Goal: Information Seeking & Learning: Check status

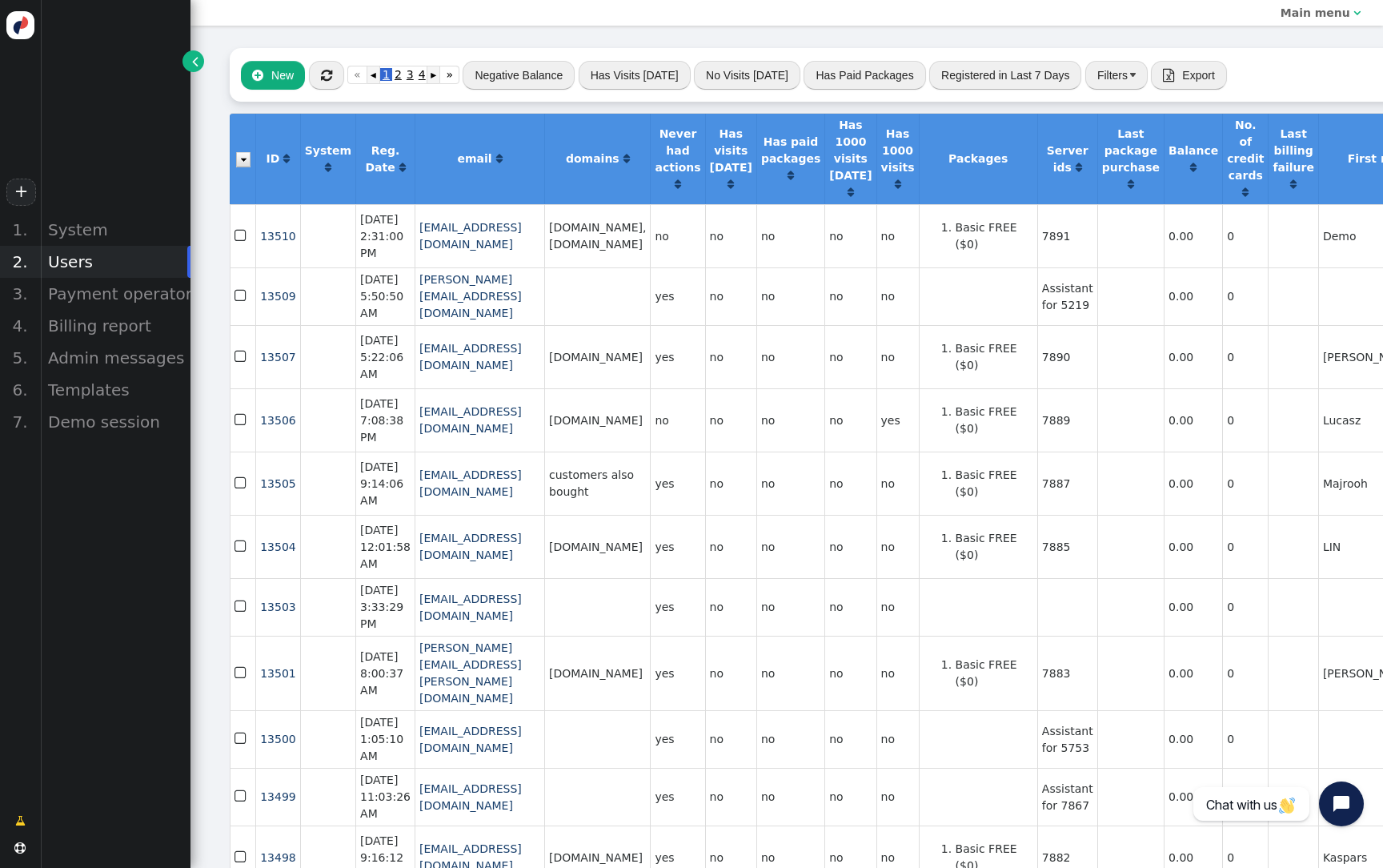
scroll to position [0, 2]
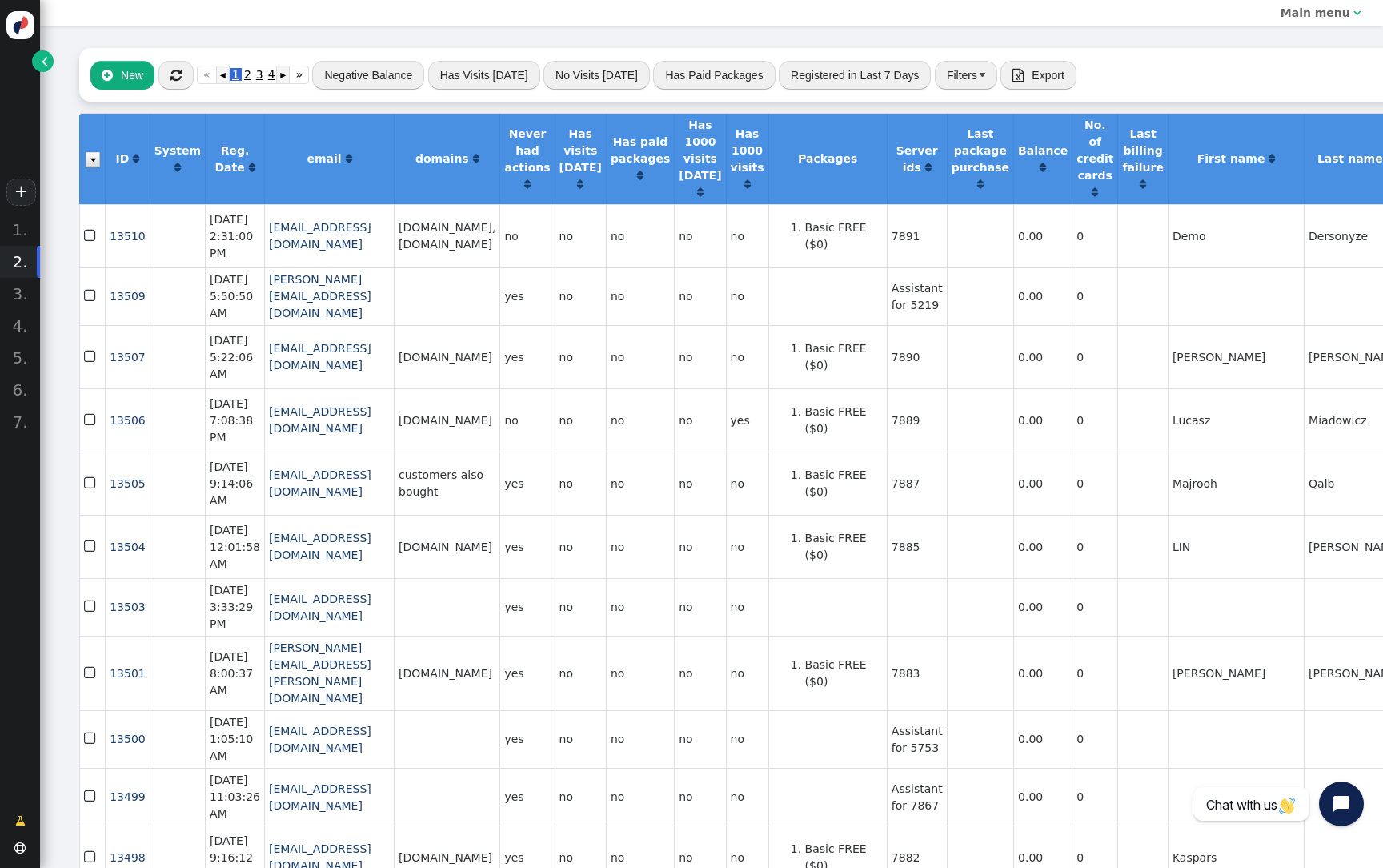
click at [205, 266] on td "[DATE] 2:31:00 PM" at bounding box center [235, 236] width 59 height 63
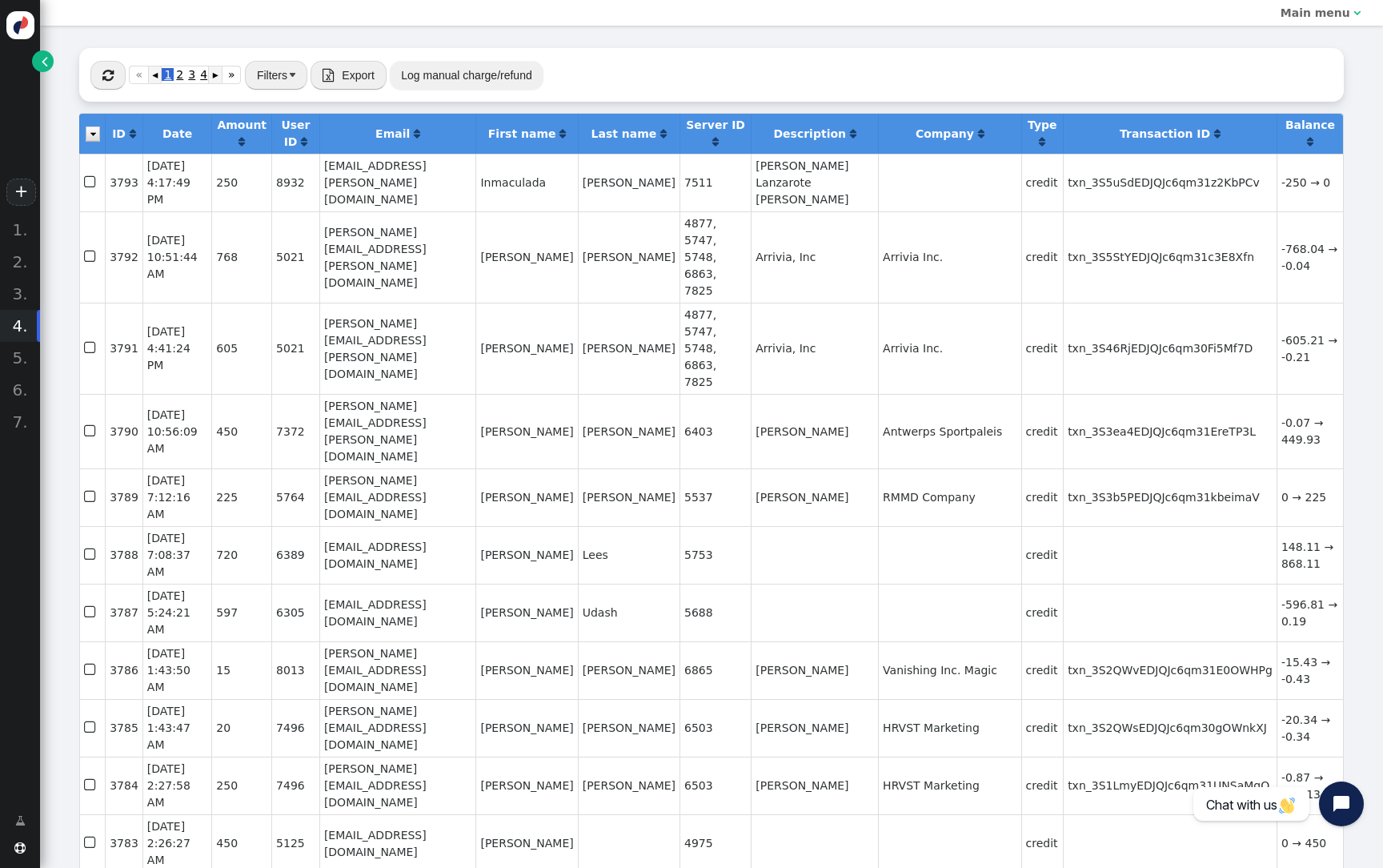
click at [47, 59] on span "" at bounding box center [44, 61] width 6 height 17
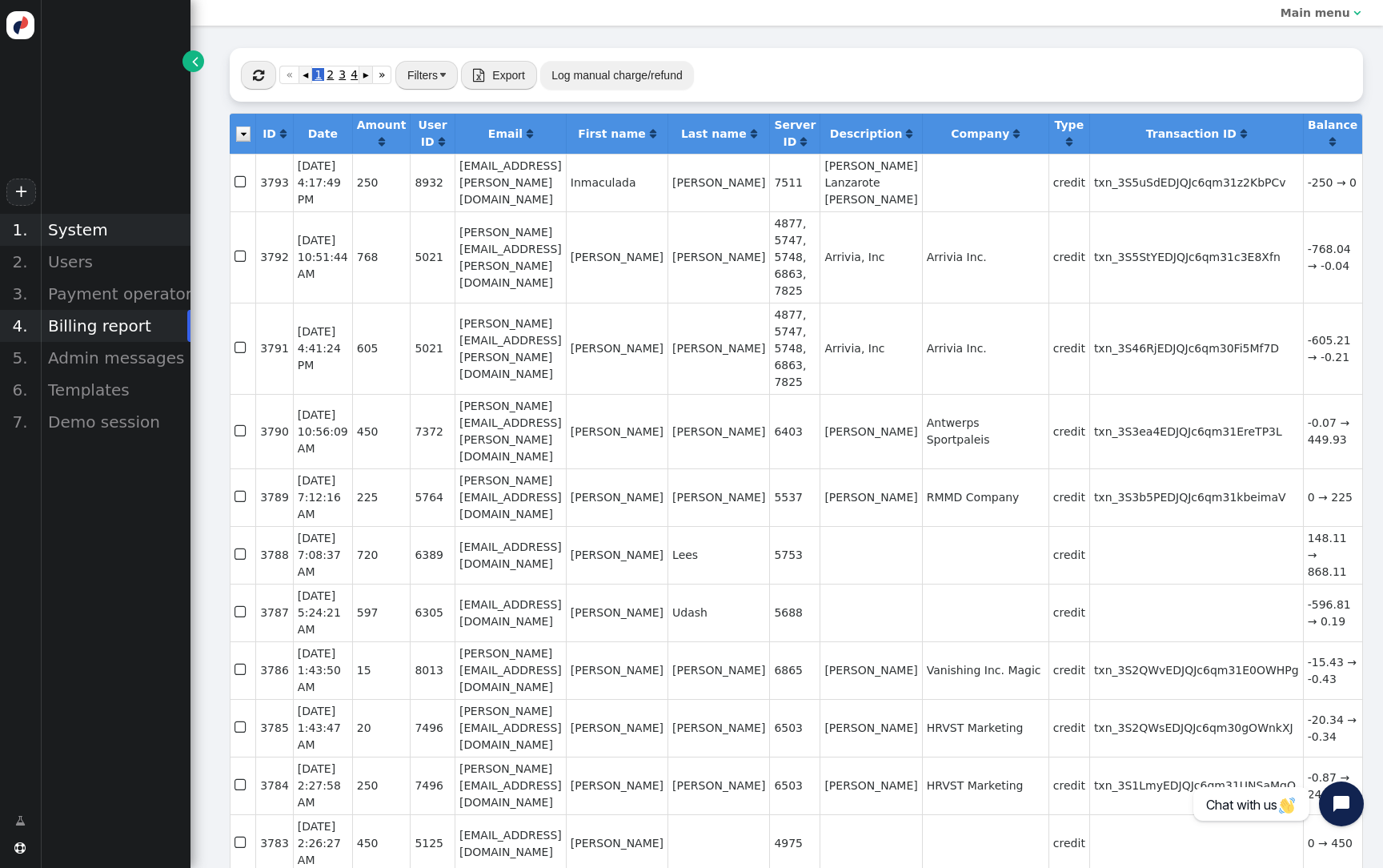
click at [97, 220] on div "System" at bounding box center [114, 230] width 150 height 32
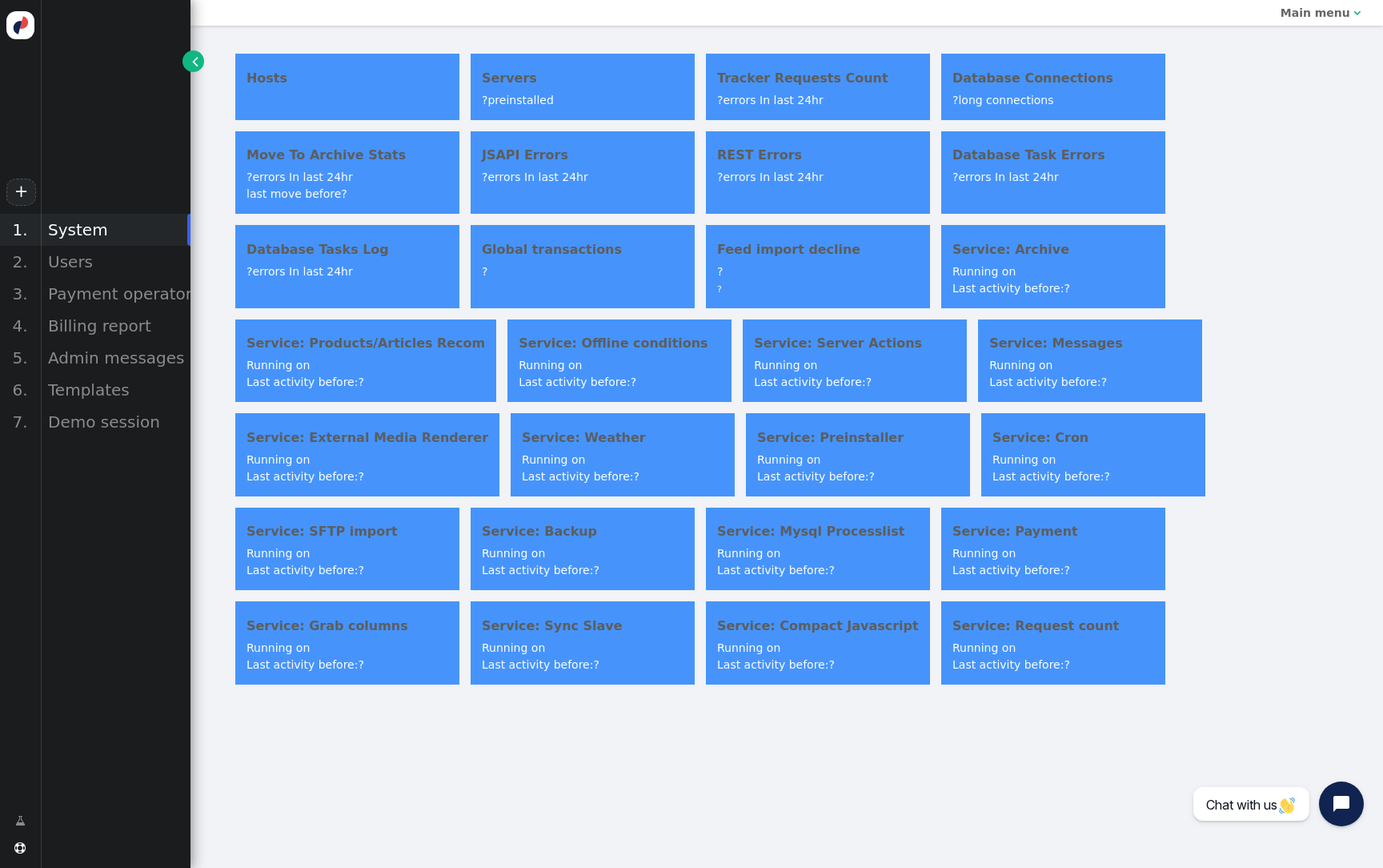
click at [620, 152] on h4 "JSAPI Errors" at bounding box center [583, 155] width 202 height 19
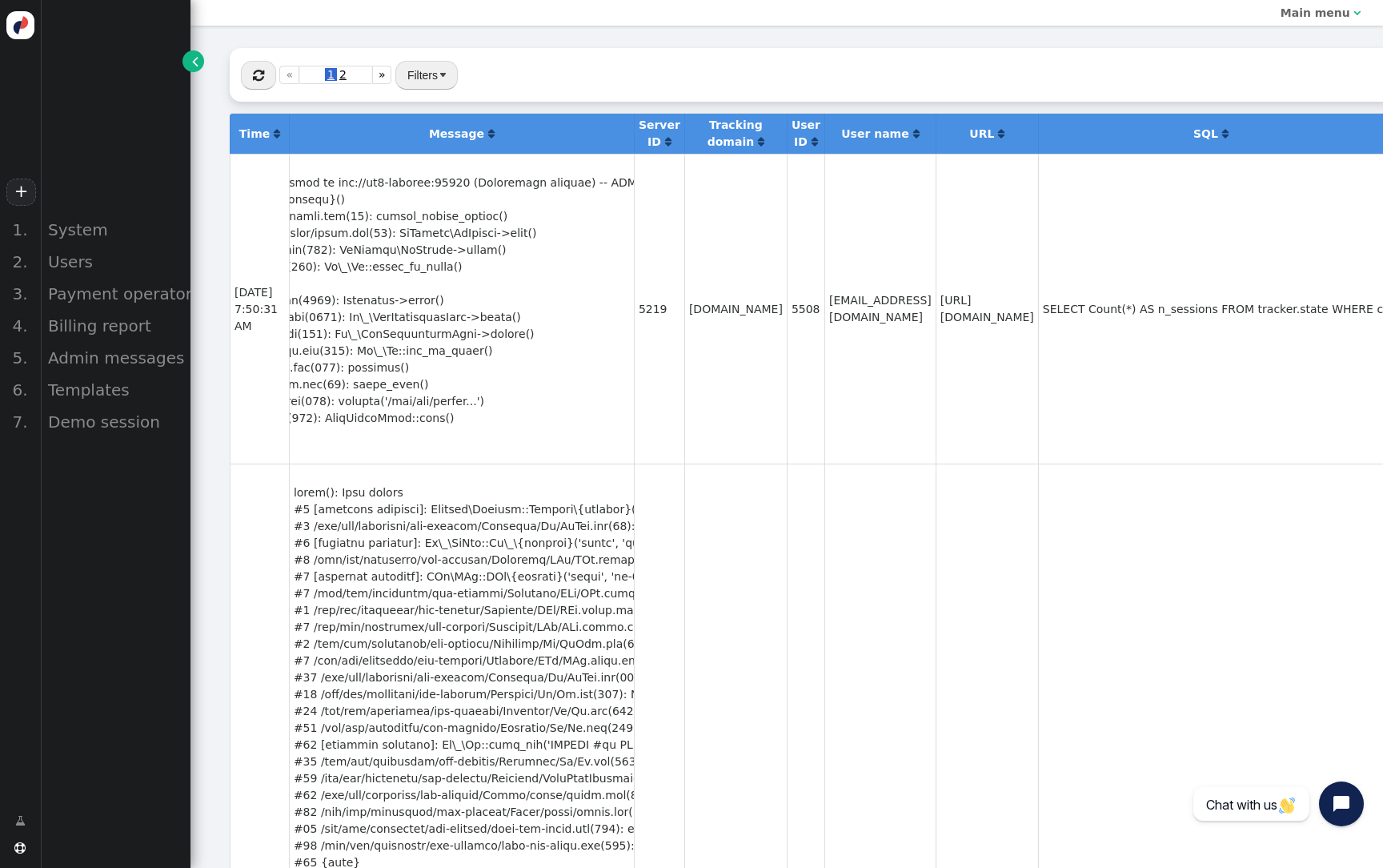
scroll to position [0, 308]
click at [321, 179] on div at bounding box center [153, 309] width 336 height 269
copy div "Error in query: stream_socket_client(): unable to connect to tcp://ql2-service:…"
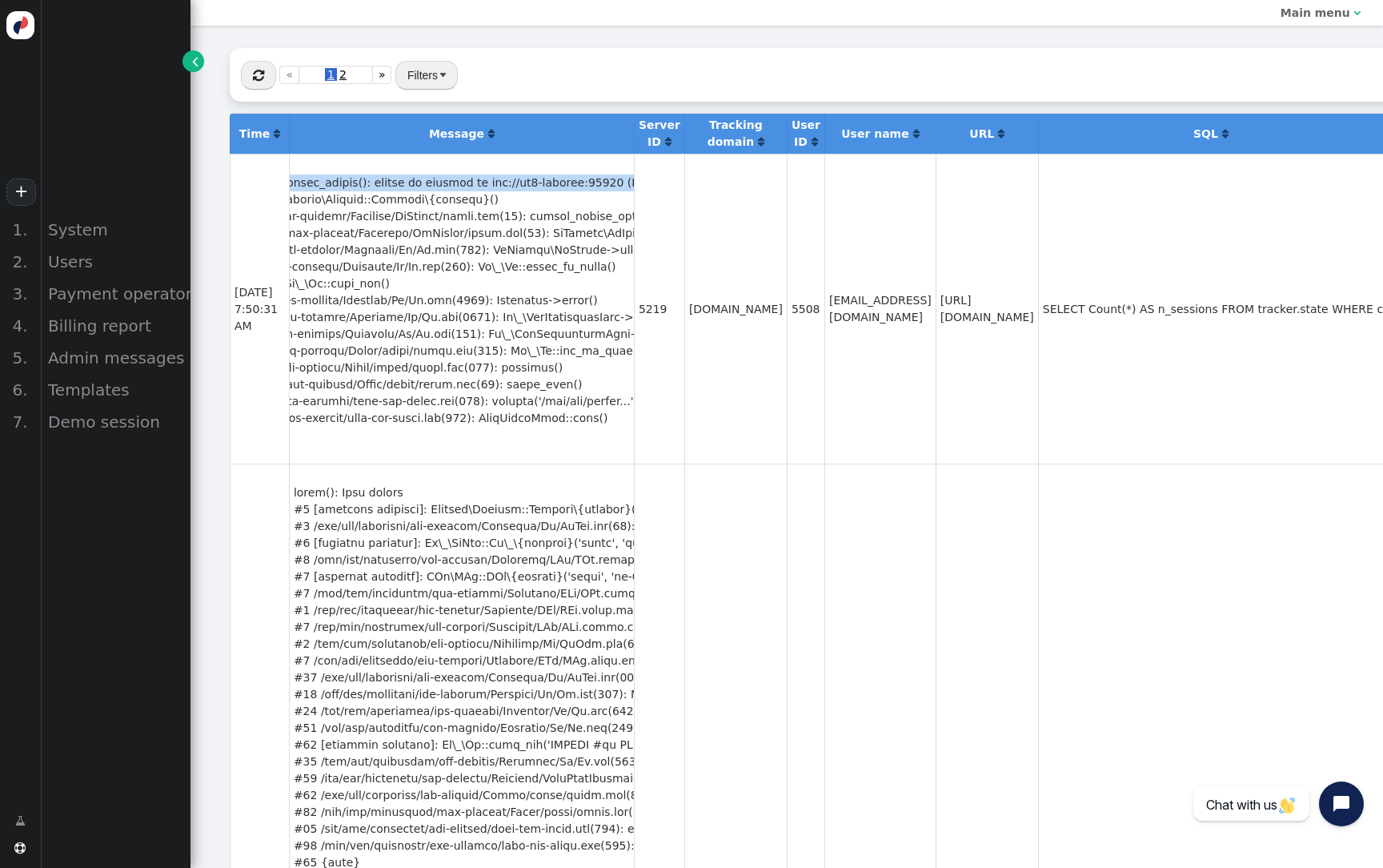
scroll to position [0, 149]
click at [480, 177] on div at bounding box center [312, 309] width 336 height 269
click at [498, 183] on div at bounding box center [330, 309] width 336 height 269
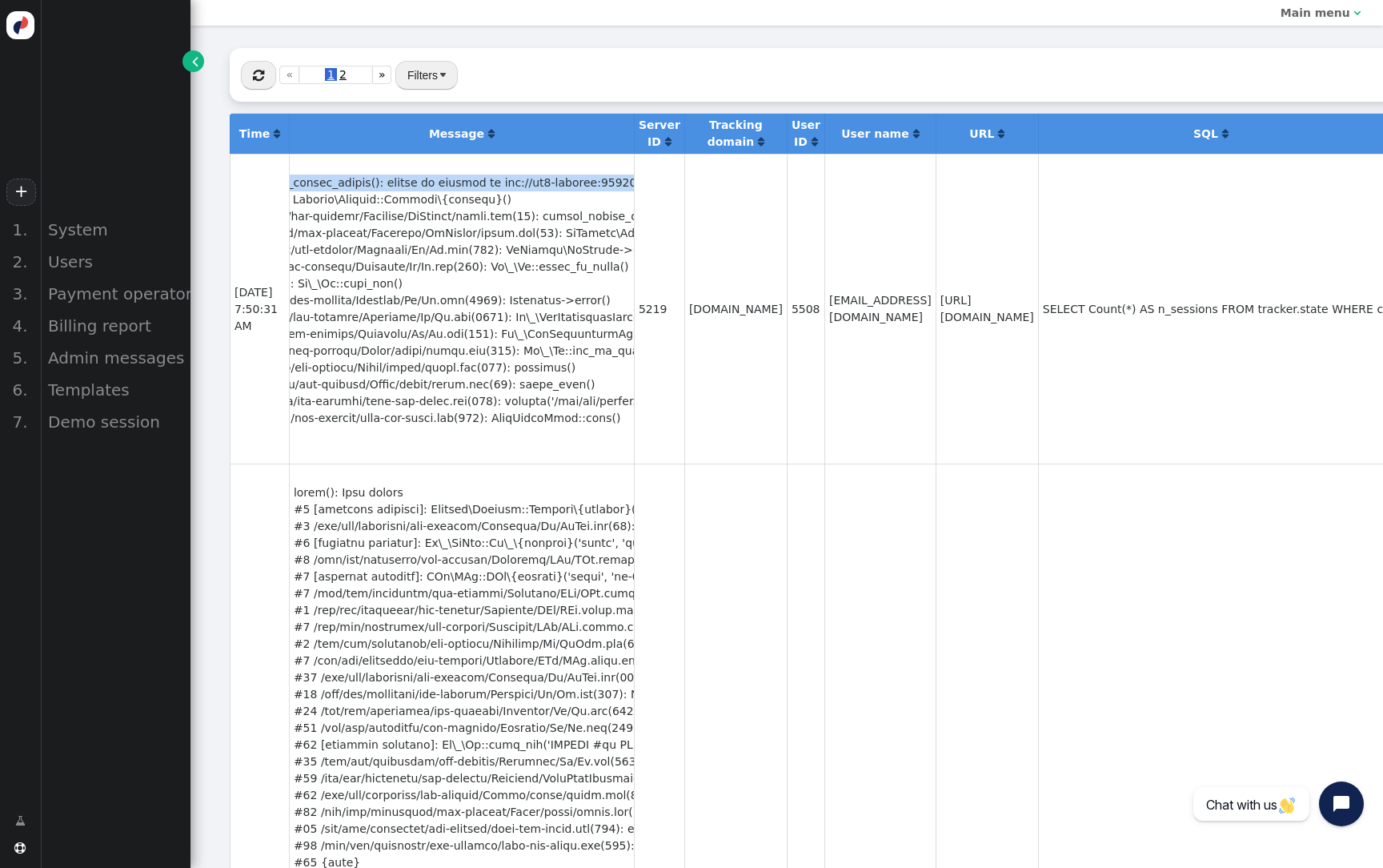
click at [498, 183] on div at bounding box center [330, 309] width 336 height 269
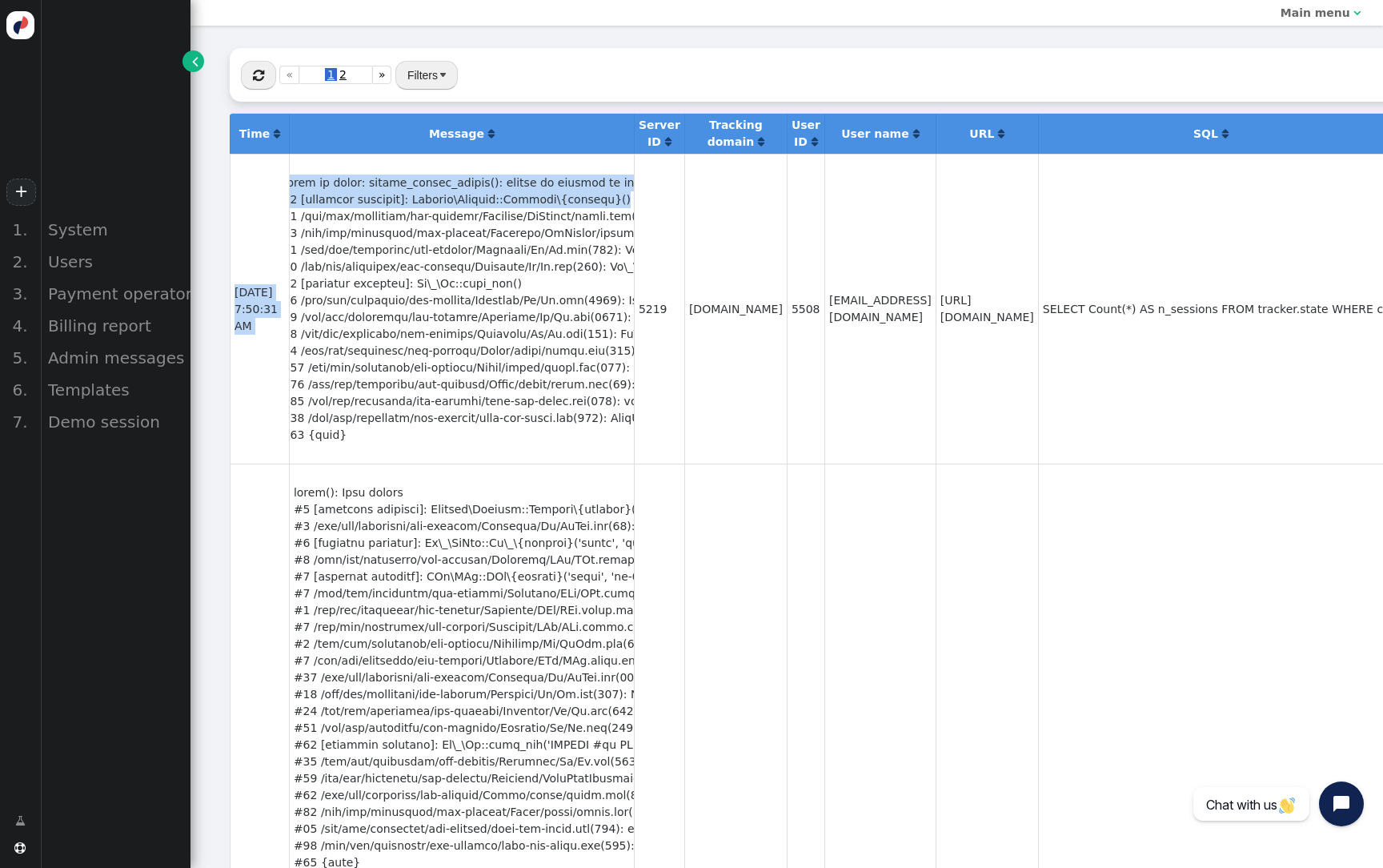
scroll to position [0, 0]
drag, startPoint x: 593, startPoint y: 198, endPoint x: 287, endPoint y: 181, distance: 306.5
click at [294, 181] on div at bounding box center [461, 309] width 336 height 269
copy div "Error in query: stream_socket_client(): unable to connect to tcp://ql2-service:…"
click at [262, 77] on span "" at bounding box center [258, 75] width 11 height 13
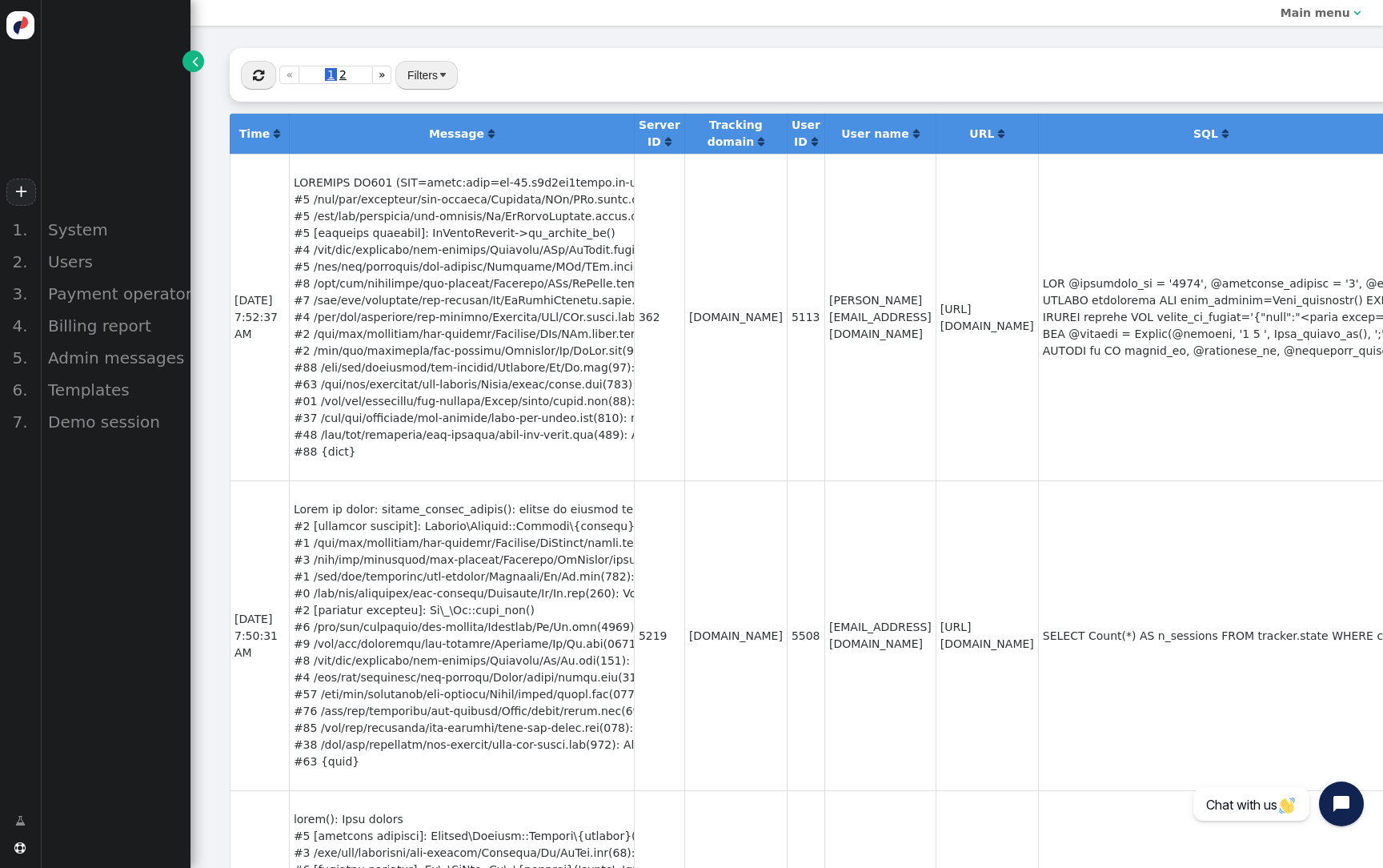
click at [539, 184] on div at bounding box center [461, 317] width 336 height 285
copy div "SQLSTATE HY000 (DSN=mysql:host=ar-01.c3a8ku6eogzo.eu-west-1.rds.amazonaws.com;d…"
click at [109, 268] on div "Users" at bounding box center [114, 262] width 150 height 32
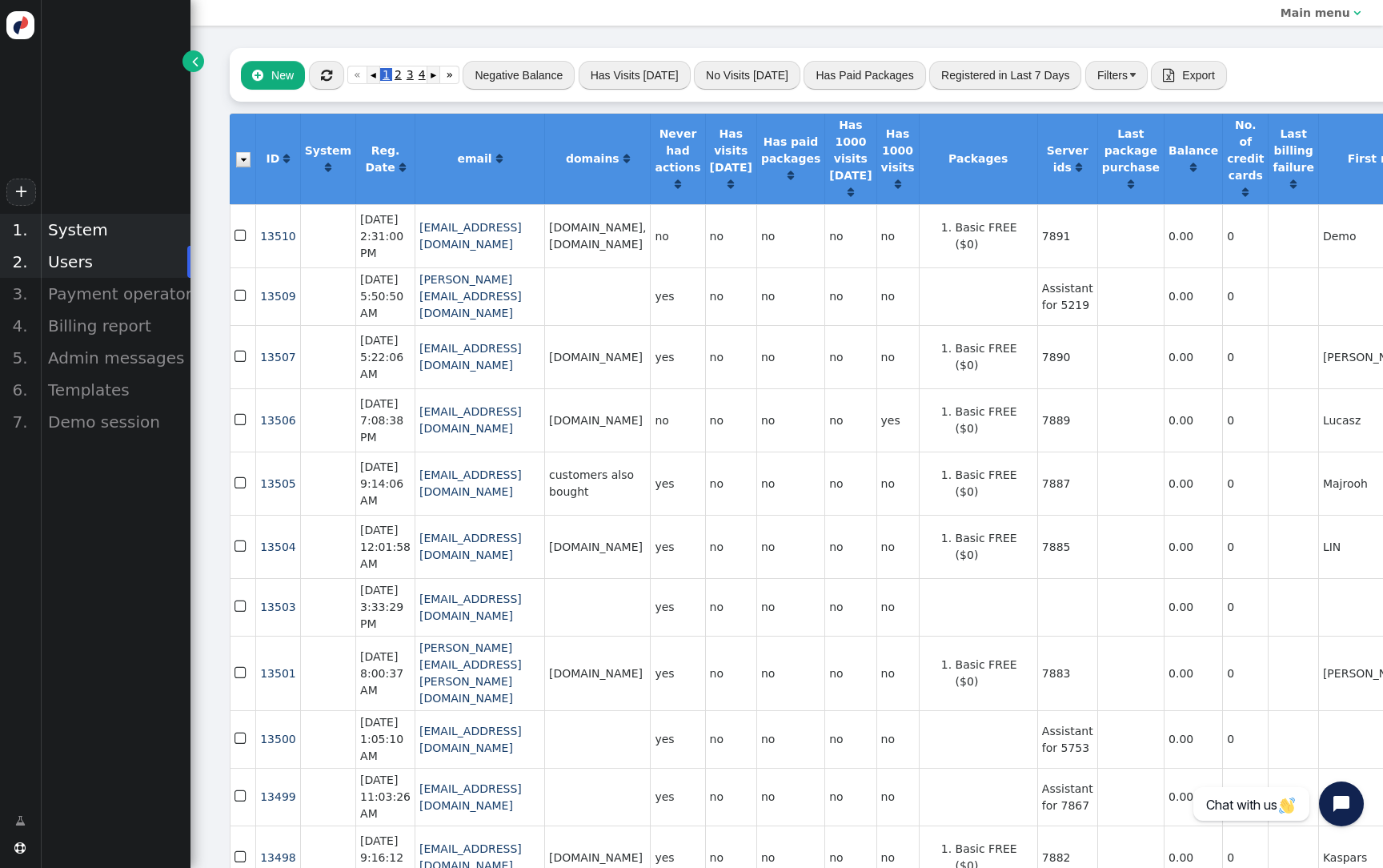
click at [88, 232] on div "System" at bounding box center [114, 230] width 150 height 32
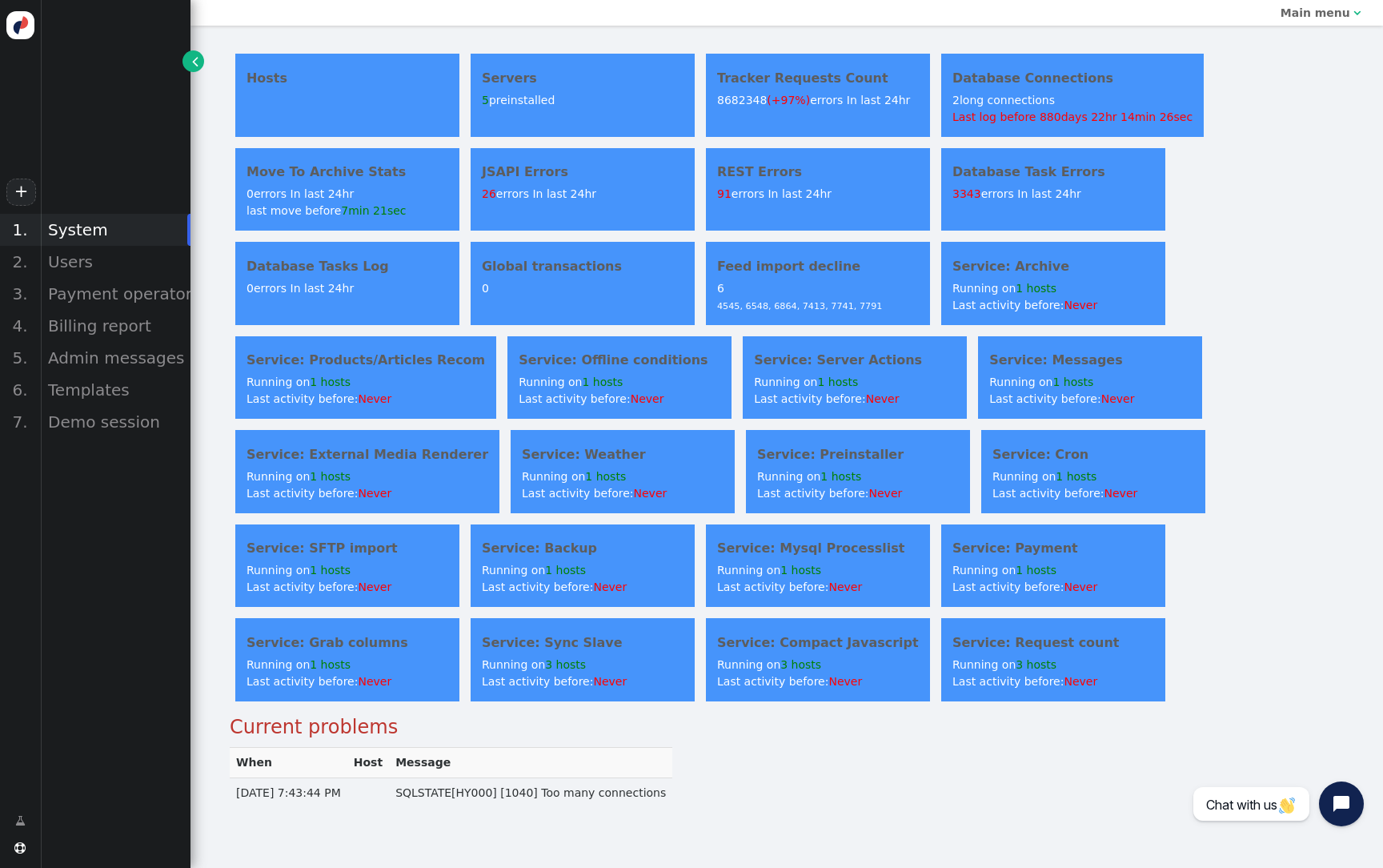
click at [988, 215] on div "Database Task Errors 3343 errors In last 24hr" at bounding box center [1053, 189] width 224 height 83
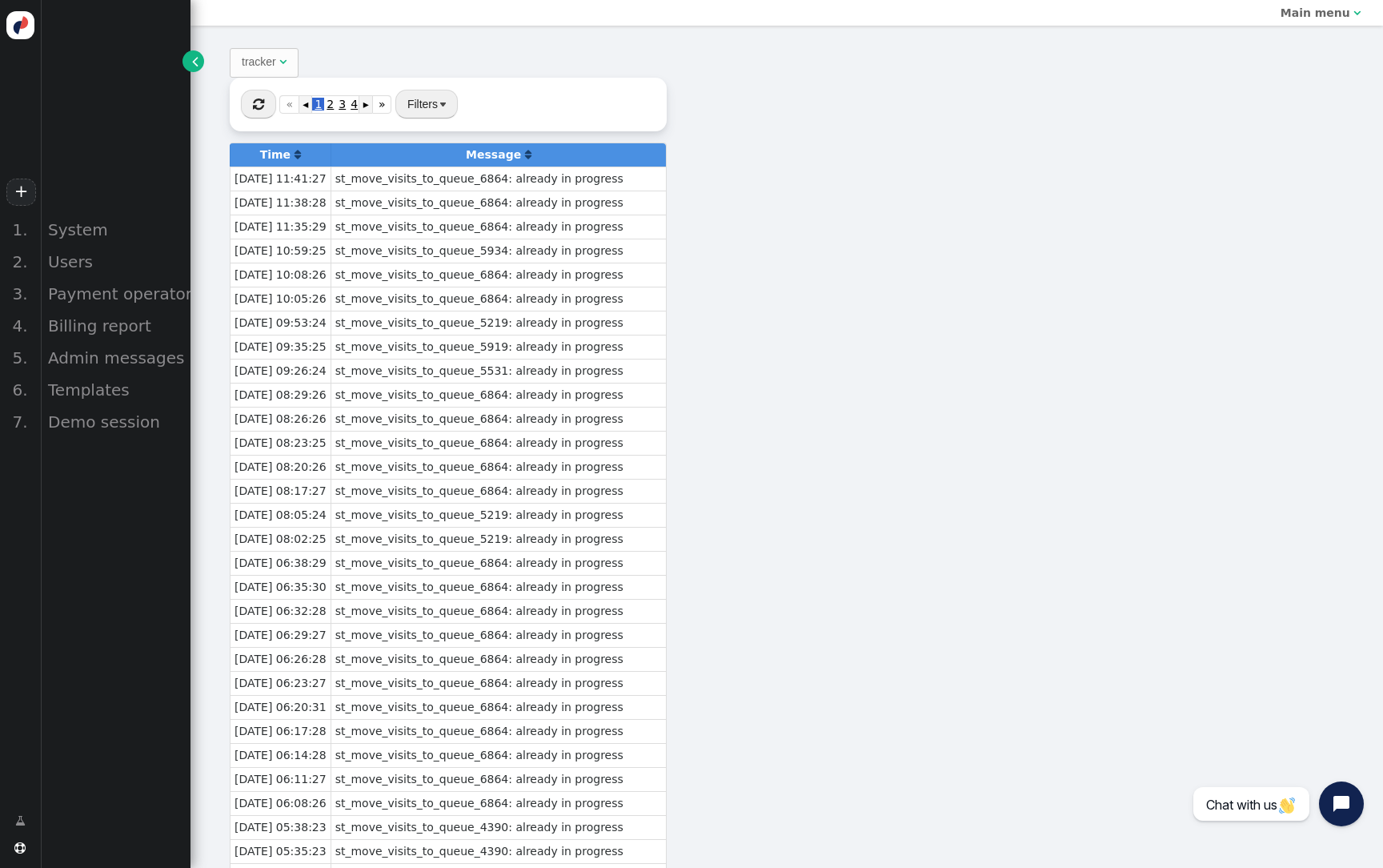
click at [276, 58] on div "tracker" at bounding box center [260, 62] width 38 height 17
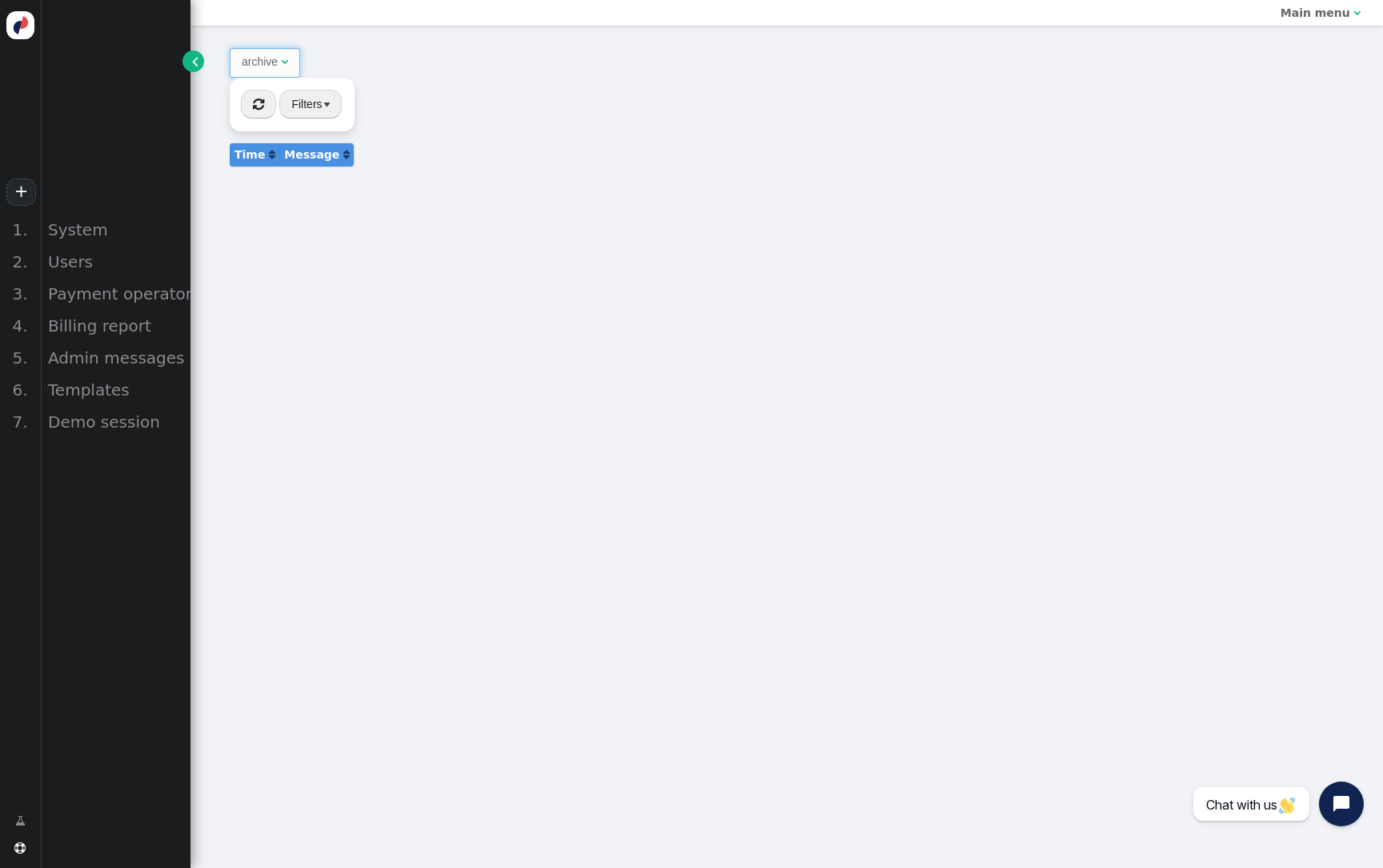
click at [270, 58] on div "archive" at bounding box center [259, 62] width 36 height 17
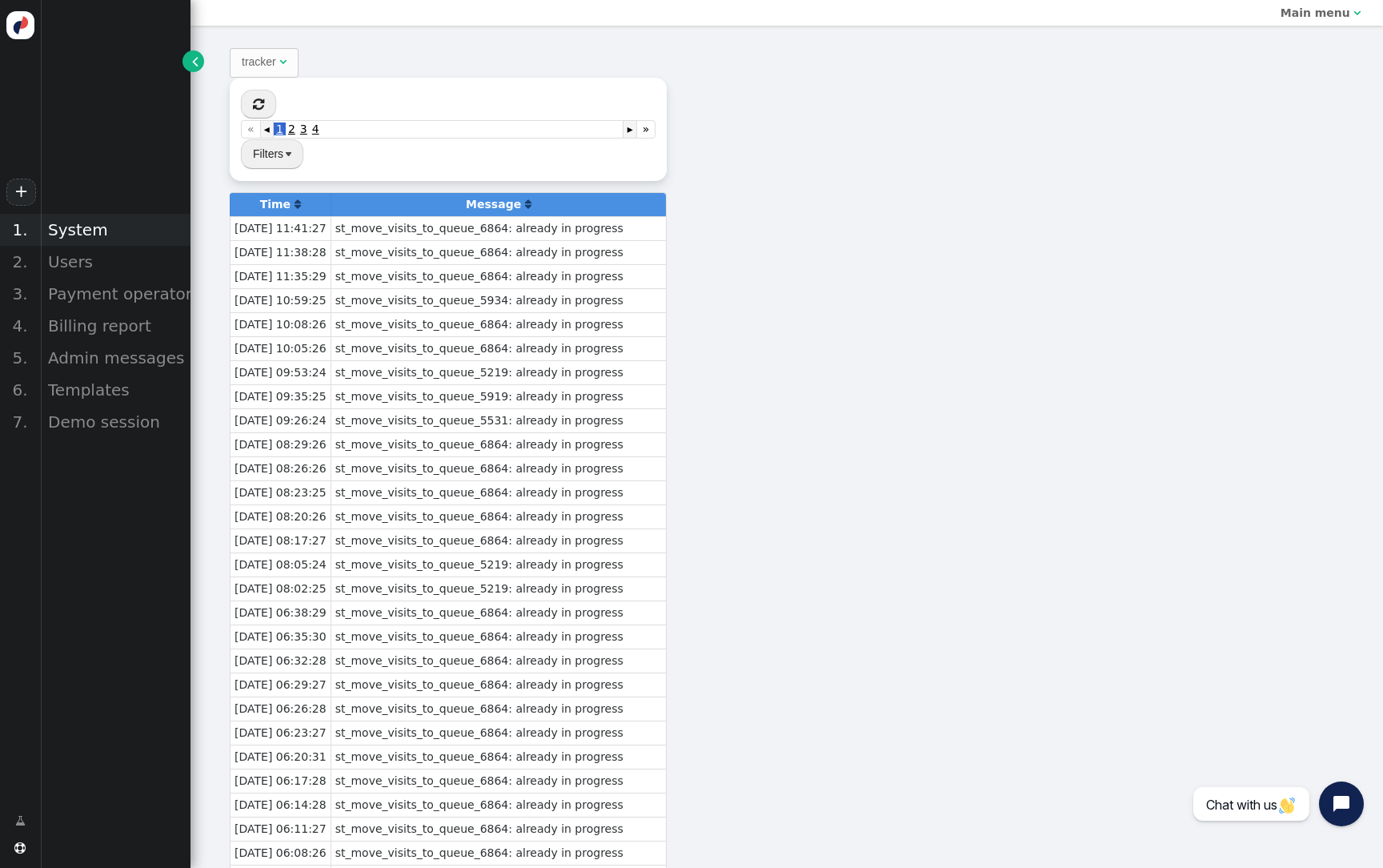
click at [132, 235] on div "System" at bounding box center [114, 230] width 150 height 32
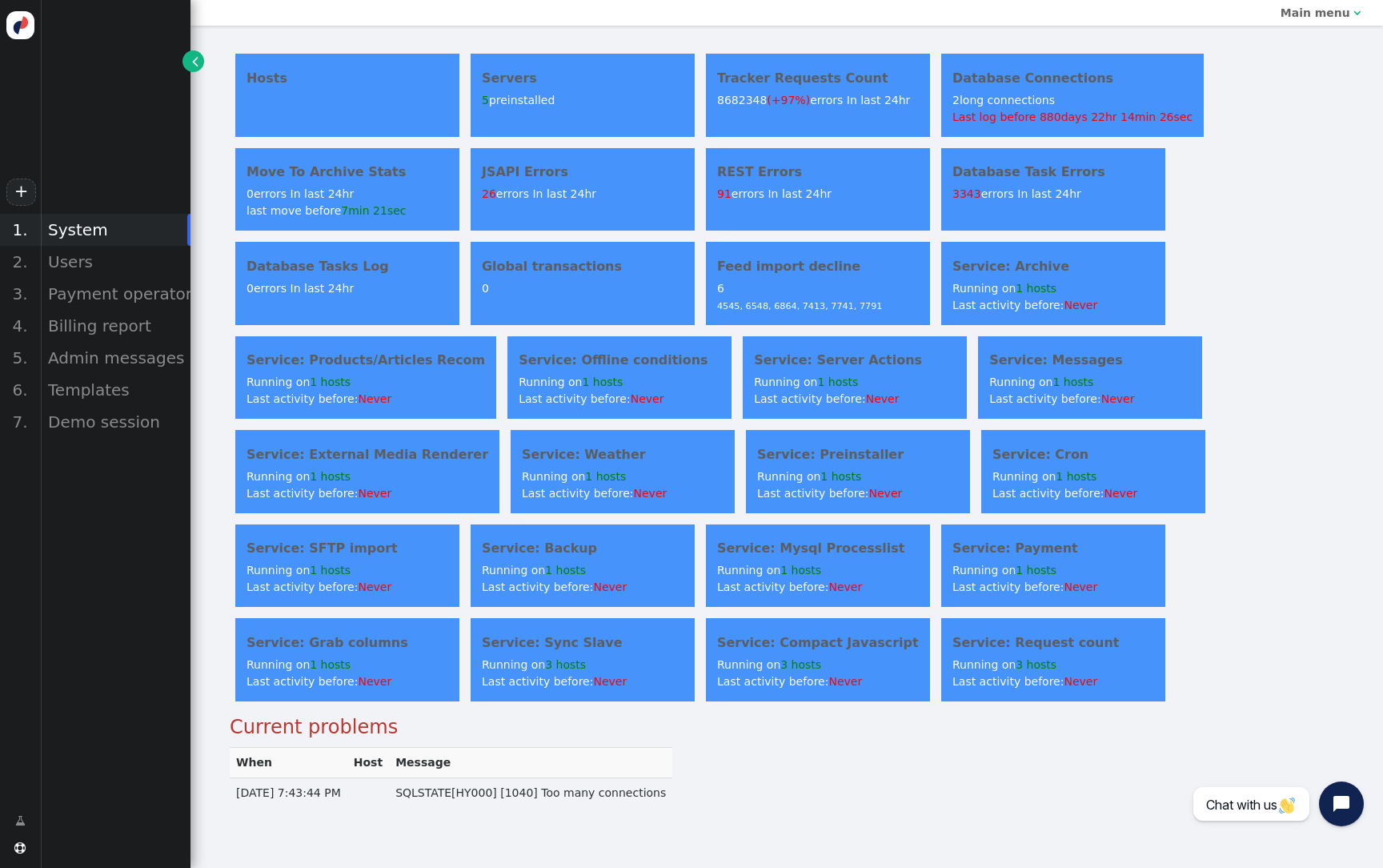
click at [575, 276] on div "Global transactions 0" at bounding box center [583, 283] width 224 height 83
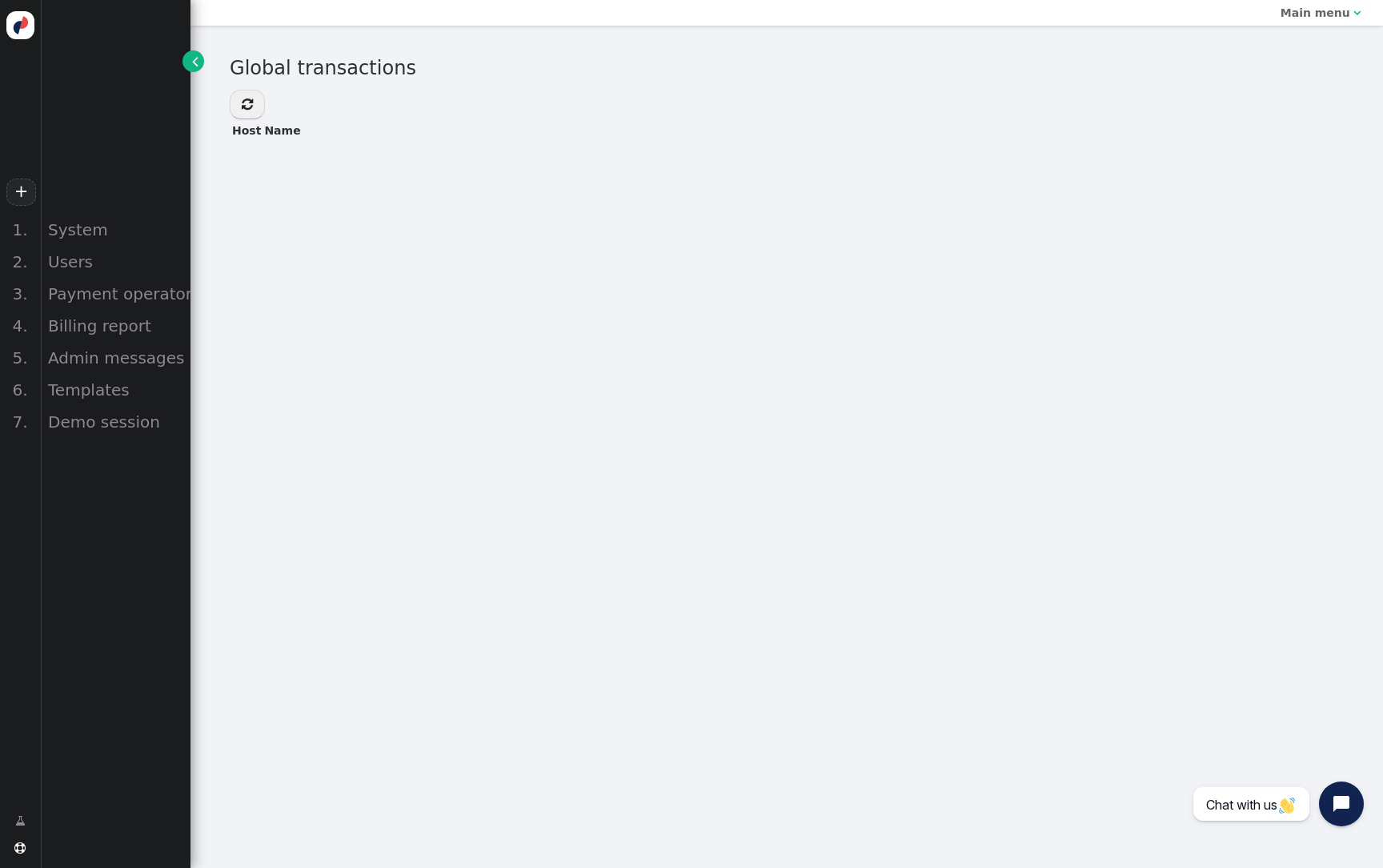
click at [1338, 8] on b "Main menu" at bounding box center [1315, 13] width 69 height 13
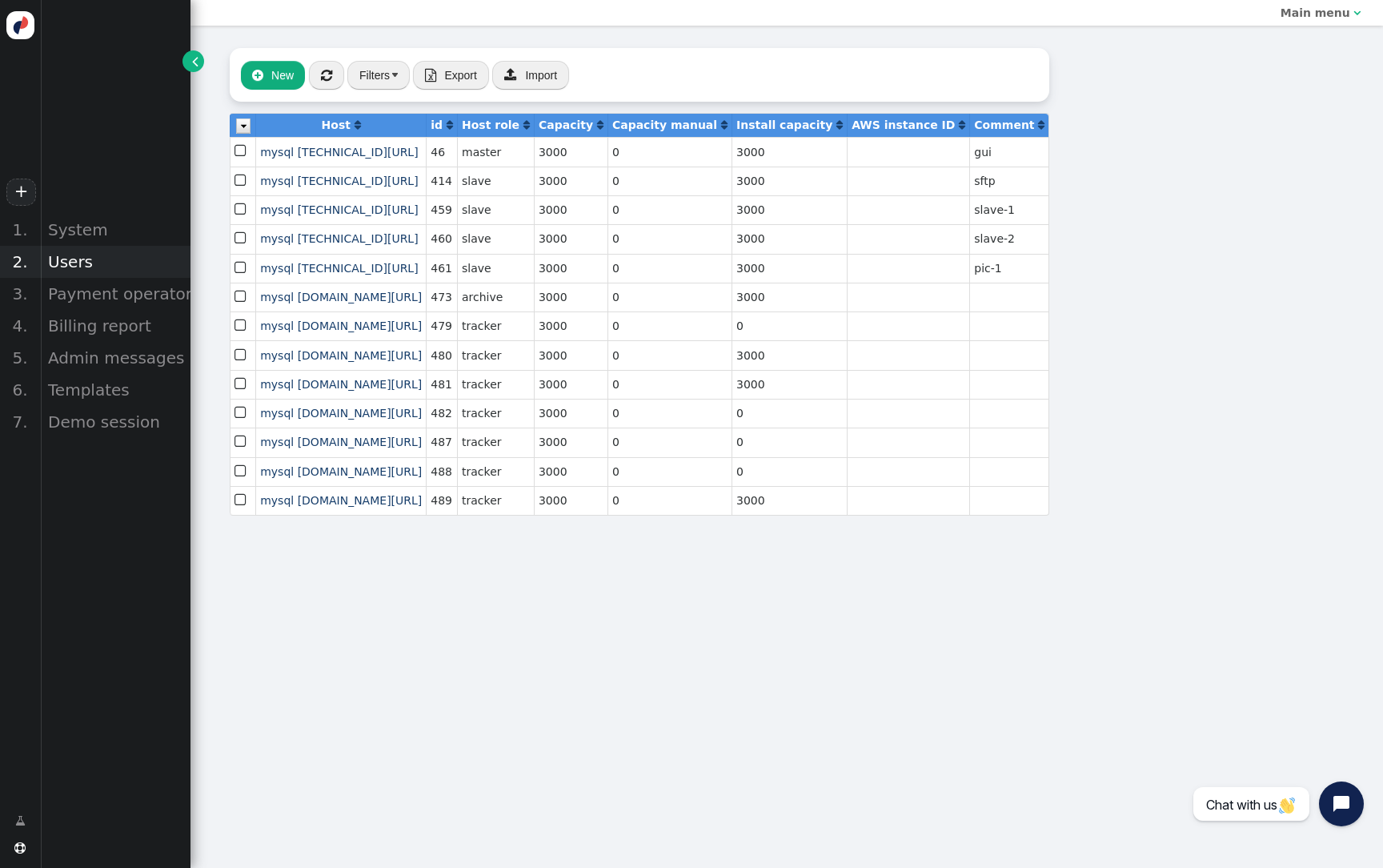
click at [68, 255] on div "Users" at bounding box center [114, 262] width 150 height 32
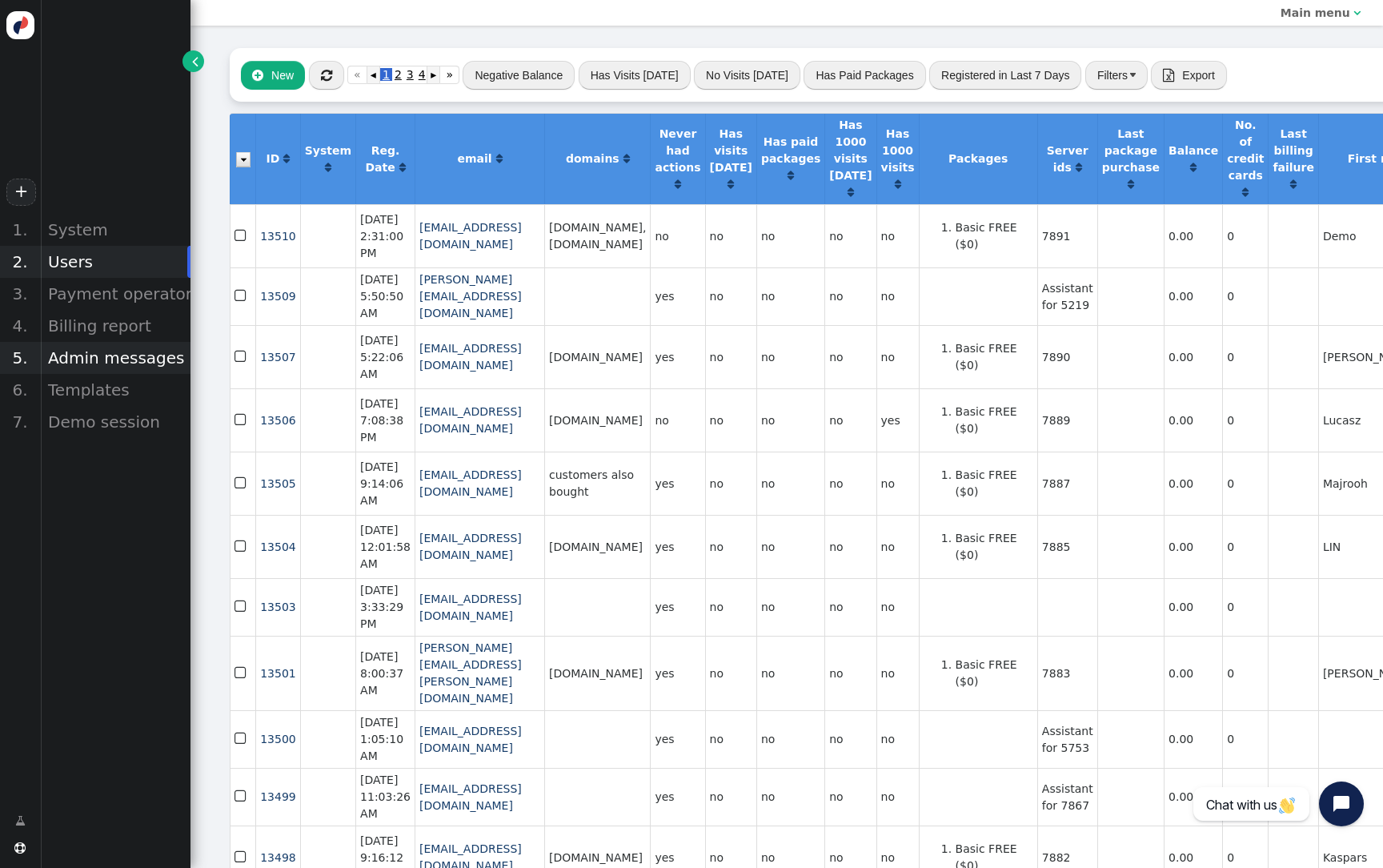
click at [73, 345] on div "Admin messages" at bounding box center [114, 358] width 150 height 32
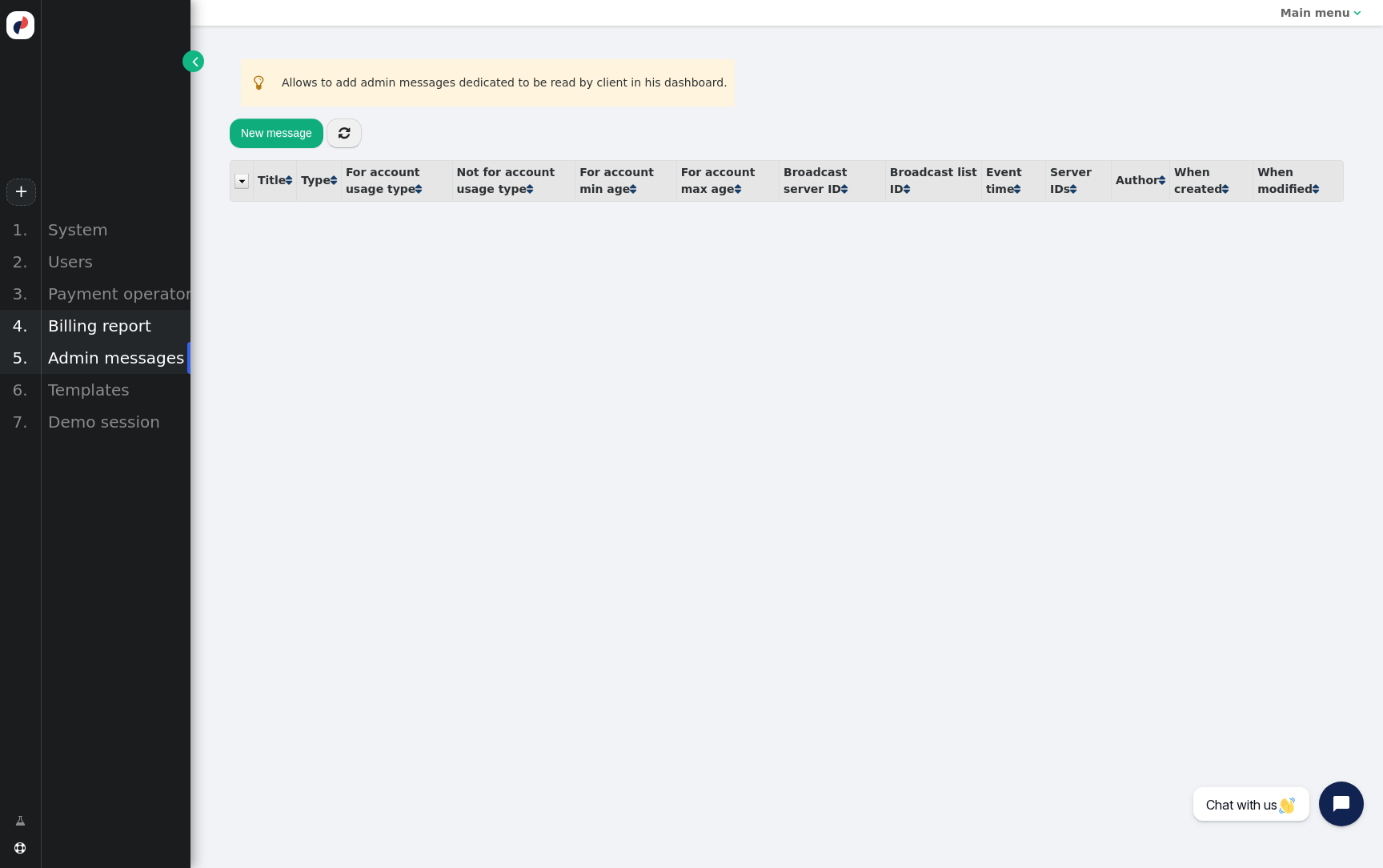
click at [78, 323] on div "Billing report" at bounding box center [114, 326] width 150 height 32
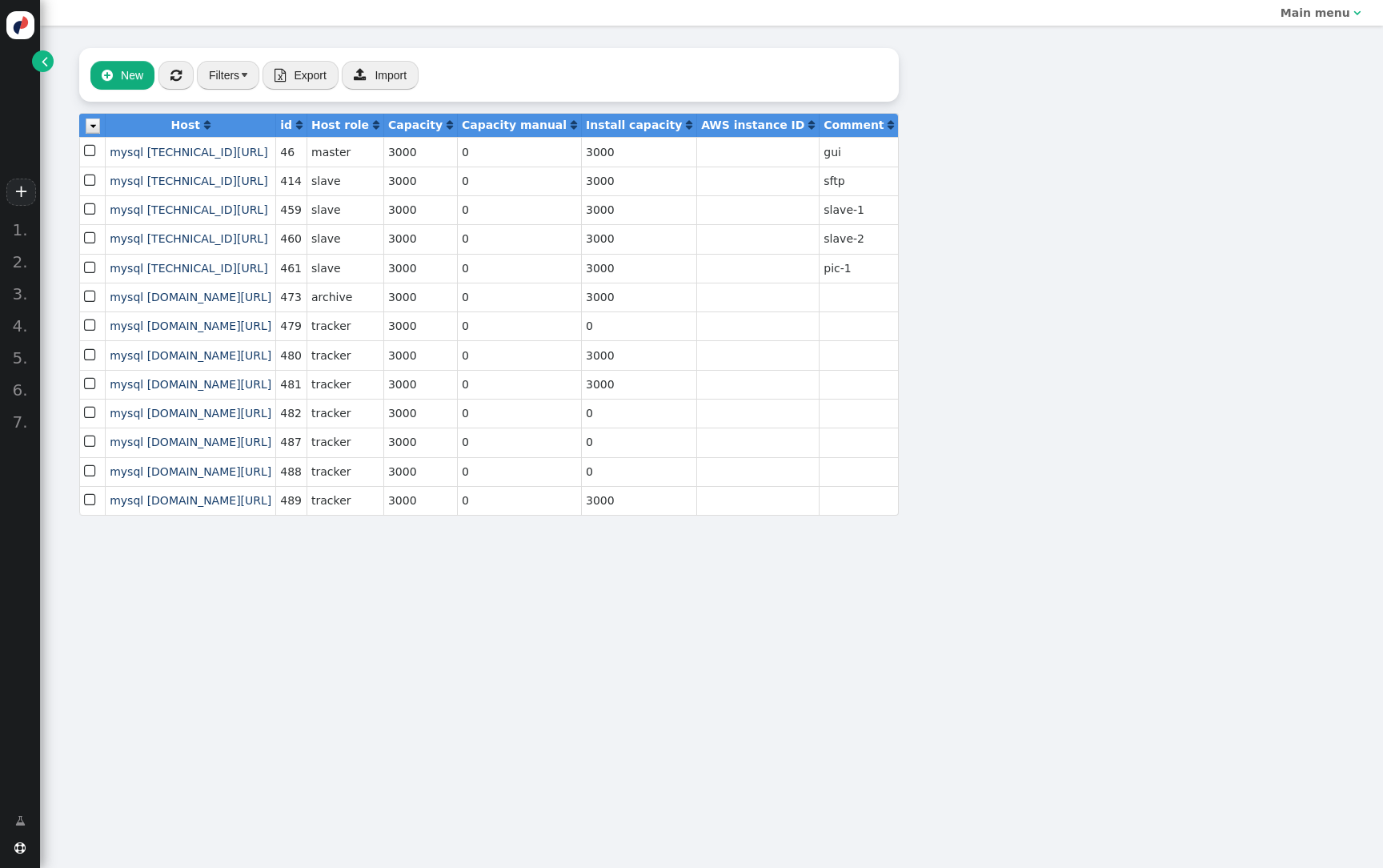
click at [55, 58] on div " New  « ◂ 1 ▸ » Filters  Export  Import Host  id  Host role  Capacity  …" at bounding box center [488, 281] width 898 height 512
click at [48, 59] on link "" at bounding box center [43, 61] width 22 height 22
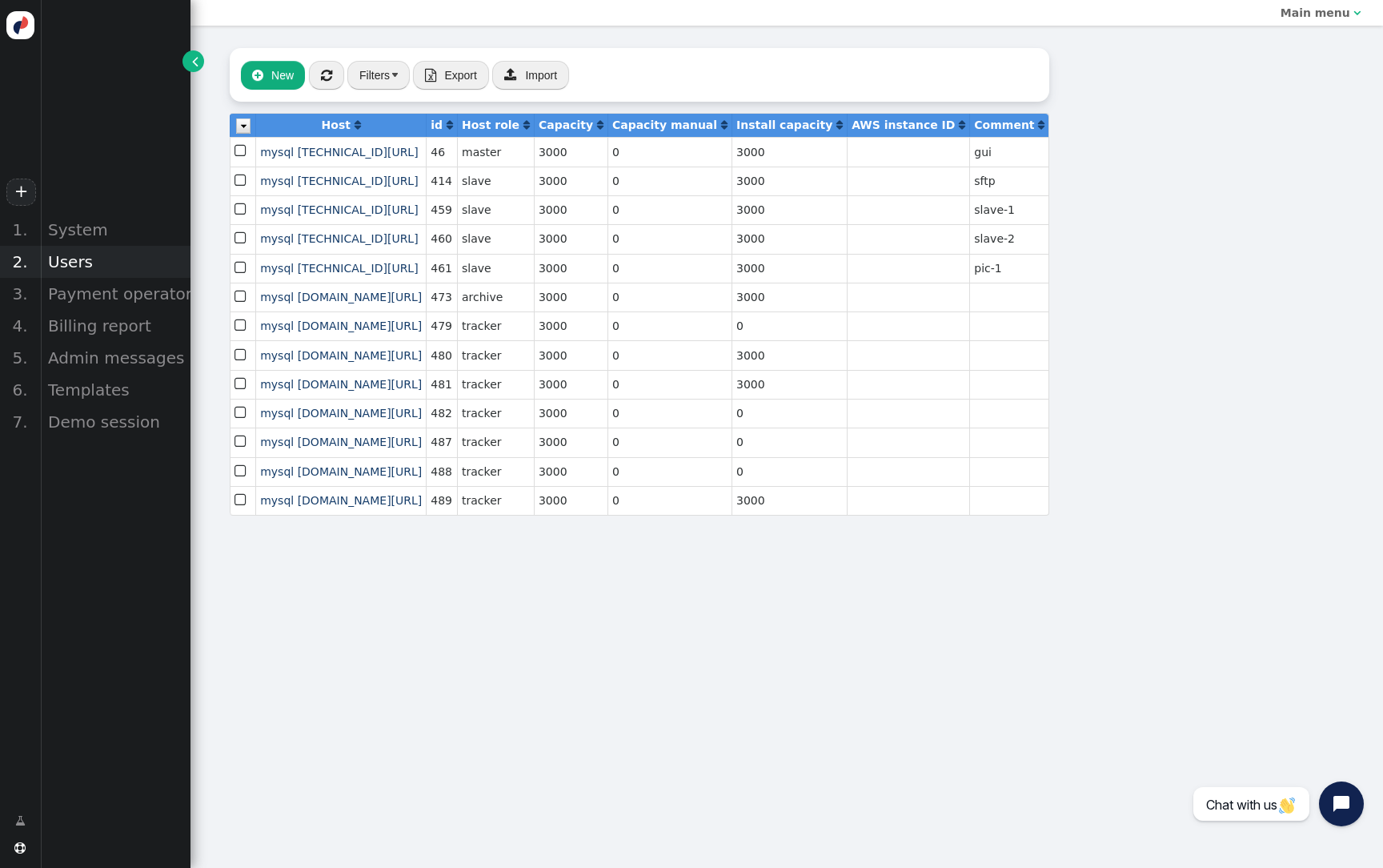
click at [112, 265] on div "Users" at bounding box center [114, 262] width 150 height 32
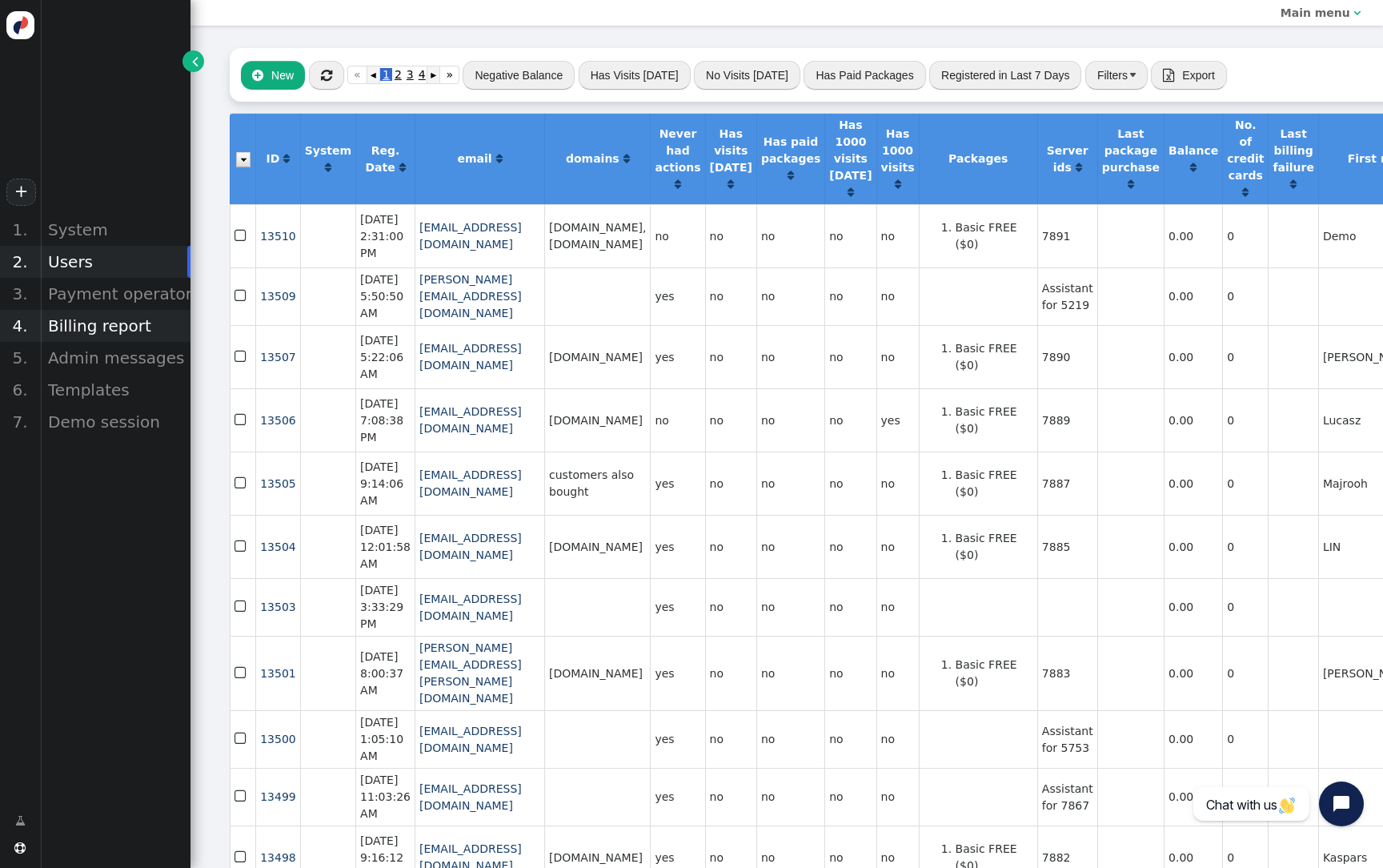
click at [135, 327] on div "Billing report" at bounding box center [114, 326] width 150 height 32
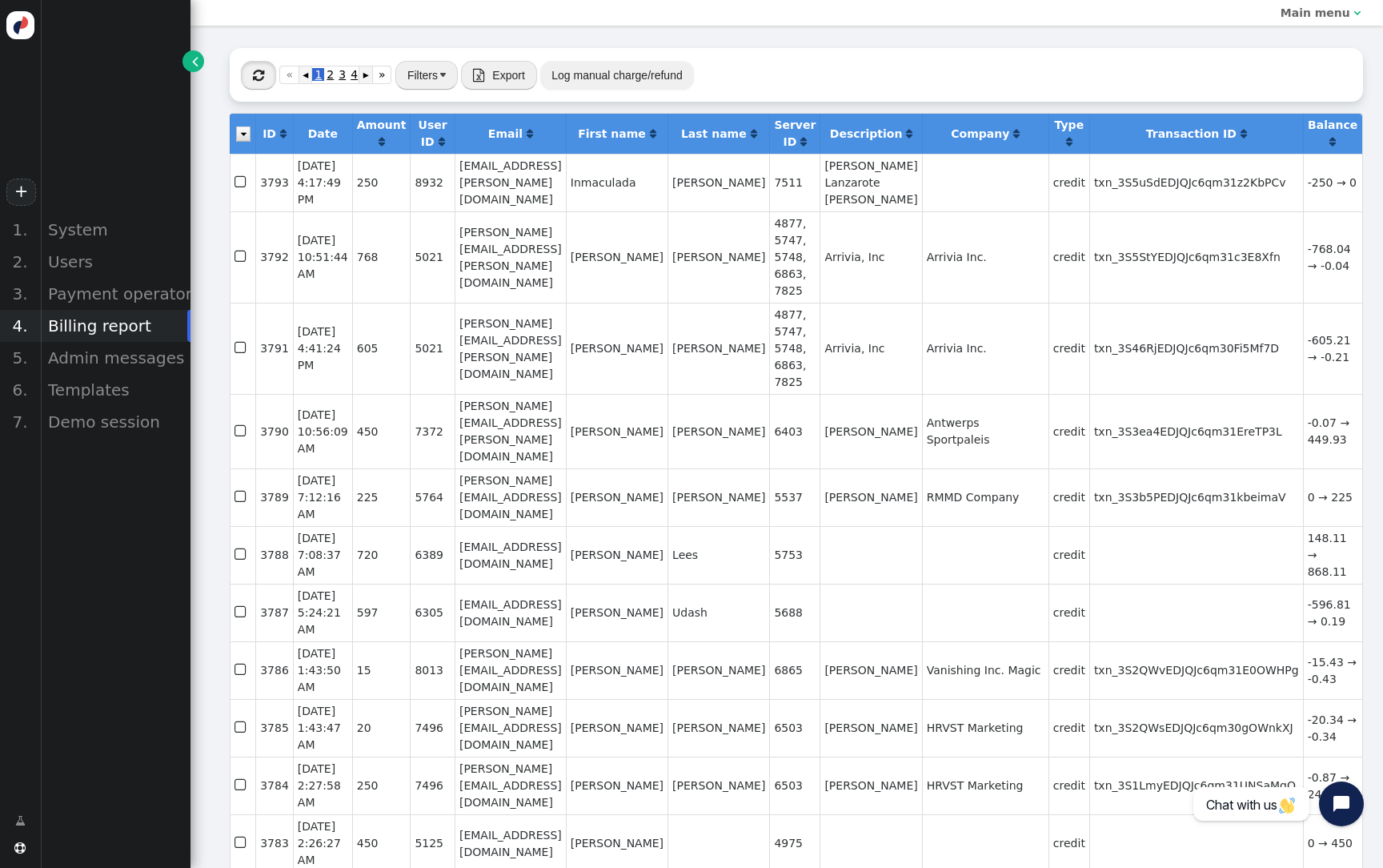
click at [267, 86] on button "" at bounding box center [258, 76] width 35 height 29
click at [113, 260] on div "Users" at bounding box center [114, 262] width 150 height 32
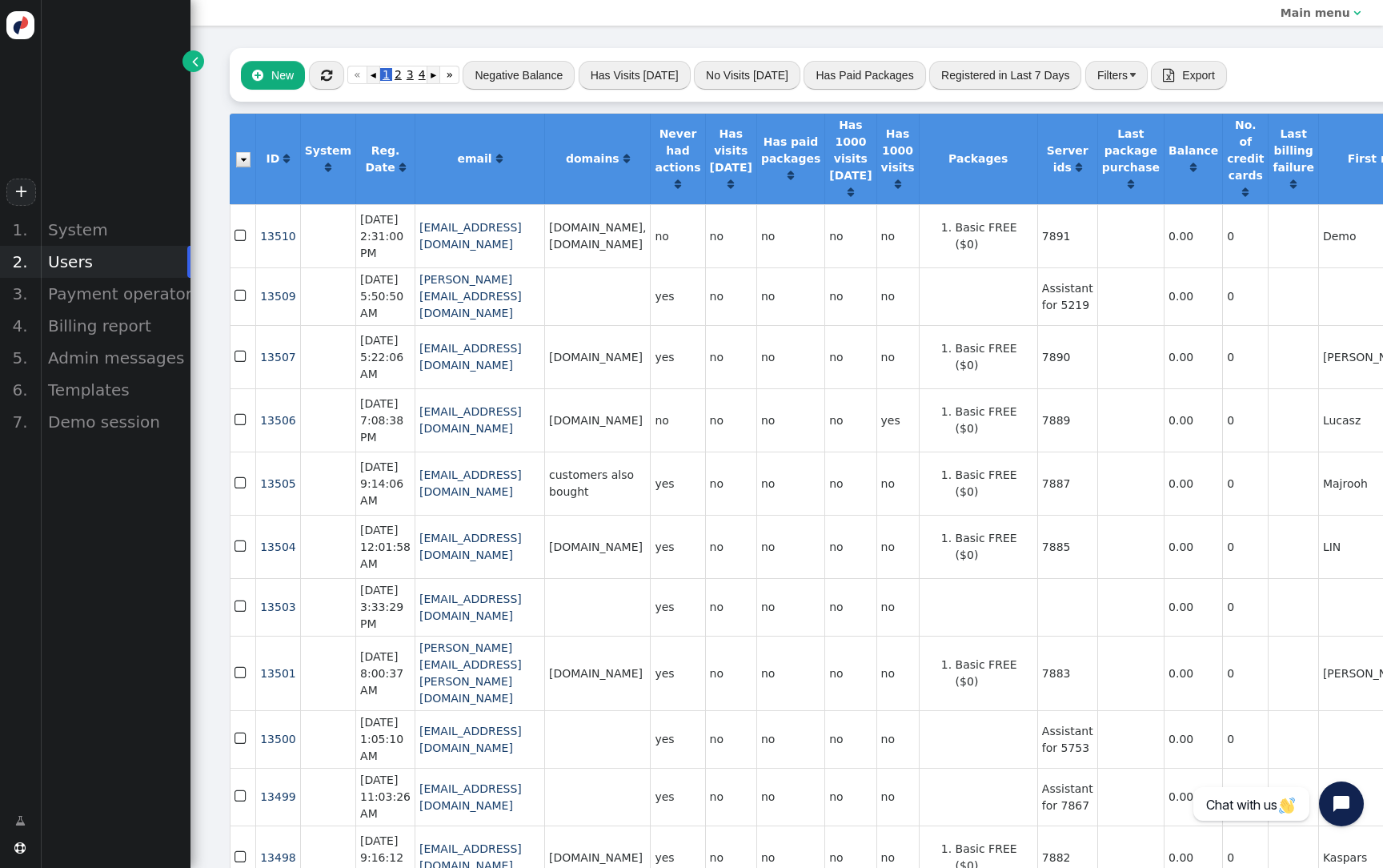
click at [330, 80] on span "" at bounding box center [326, 75] width 11 height 13
click at [533, 80] on button "Negative Balance" at bounding box center [519, 76] width 112 height 29
